Goal: Task Accomplishment & Management: Complete application form

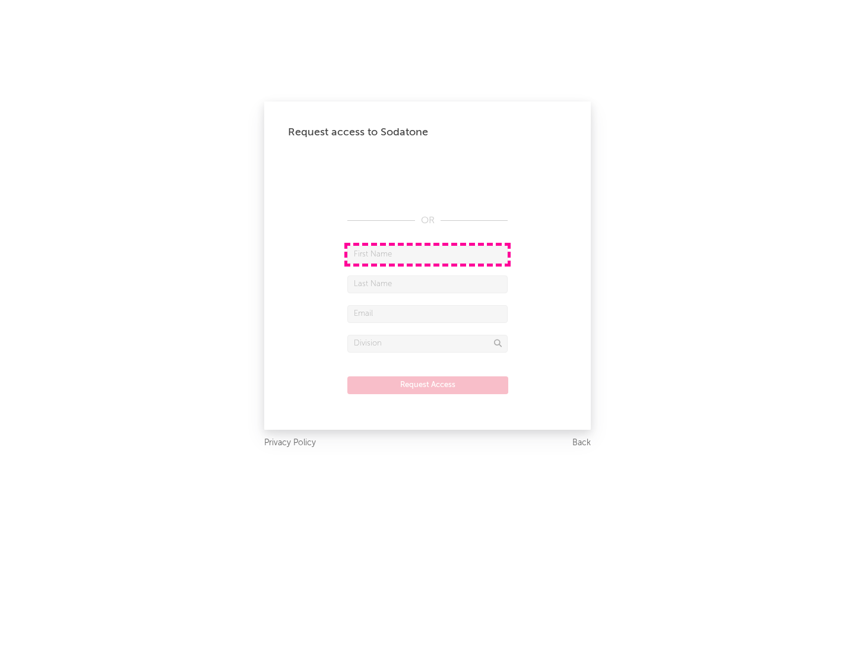
click at [428, 254] on input "text" at bounding box center [427, 255] width 160 height 18
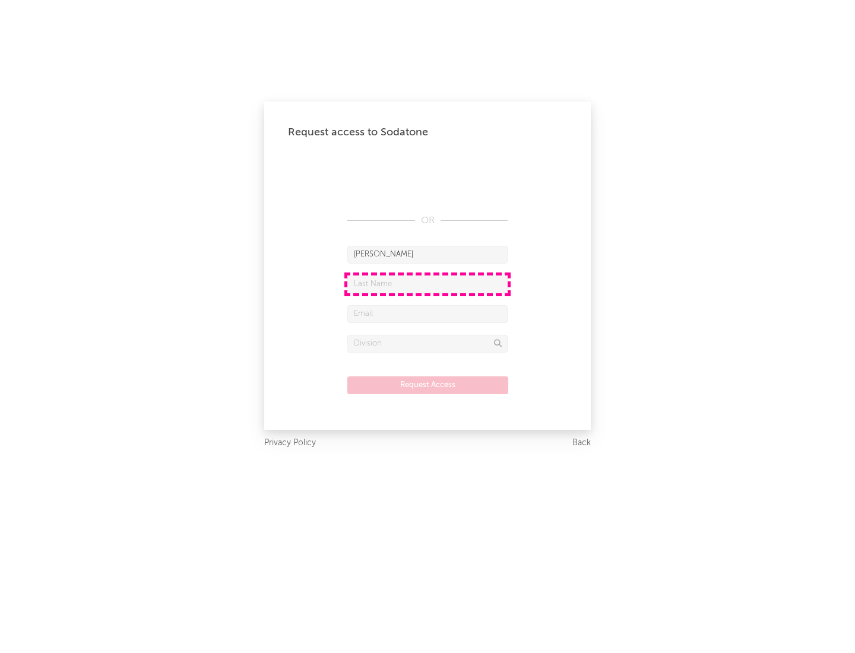
type input "[PERSON_NAME]"
click at [428, 284] on input "text" at bounding box center [427, 285] width 160 height 18
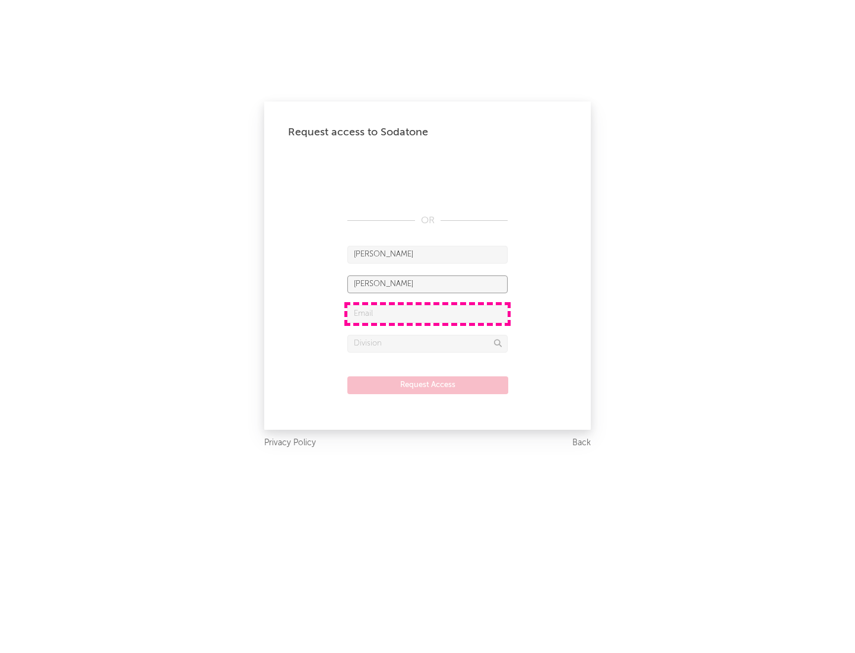
type input "[PERSON_NAME]"
click at [428, 314] on input "text" at bounding box center [427, 314] width 160 height 18
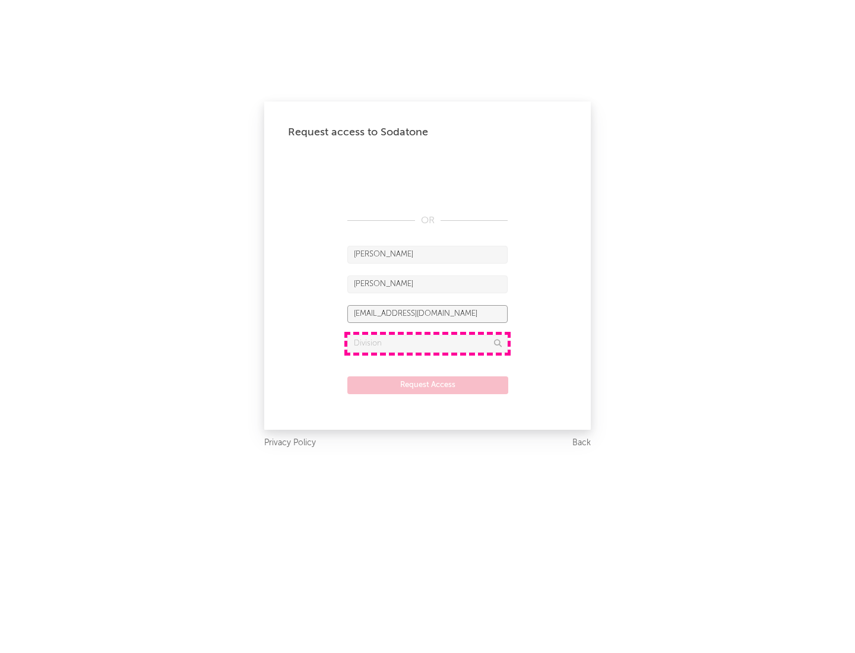
type input "[EMAIL_ADDRESS][DOMAIN_NAME]"
click at [428, 343] on input "text" at bounding box center [427, 344] width 160 height 18
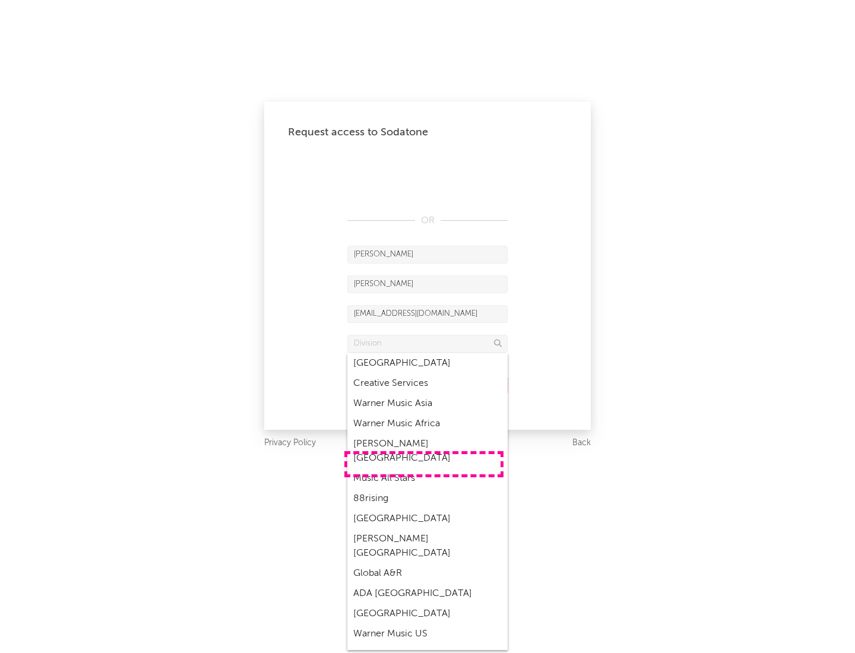
click at [424, 469] on div "Music All Stars" at bounding box center [427, 479] width 160 height 20
type input "Music All Stars"
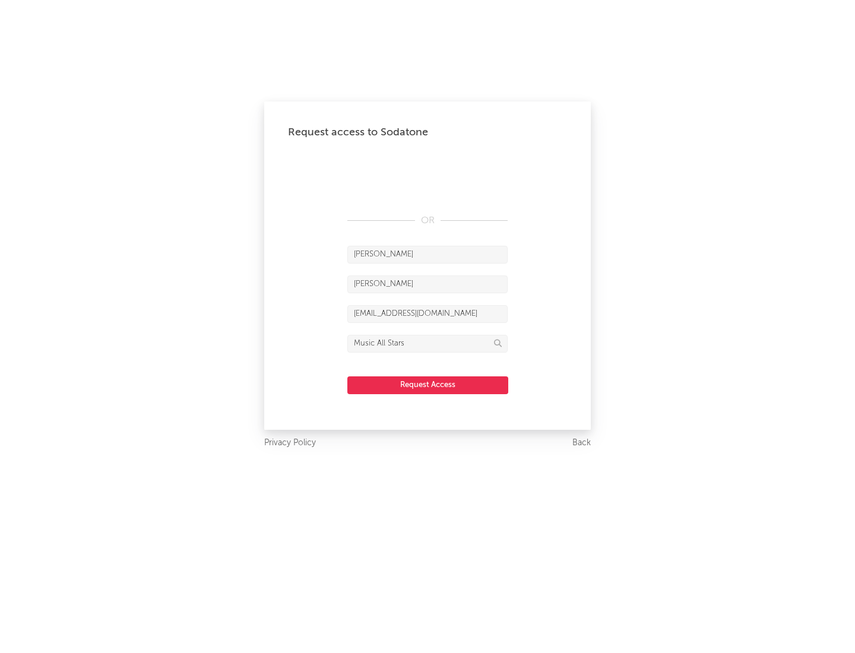
click at [428, 385] on button "Request Access" at bounding box center [427, 386] width 161 height 18
